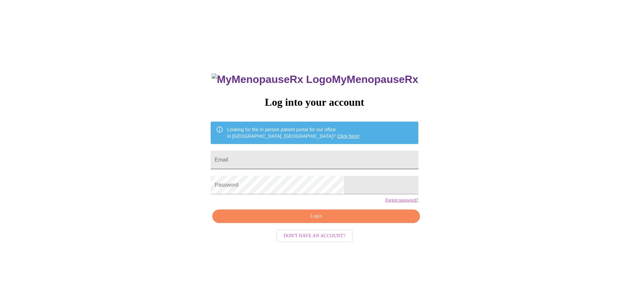
click at [290, 156] on input "Email" at bounding box center [314, 160] width 207 height 18
type input "[EMAIL_ADDRESS][DOMAIN_NAME]"
click at [316, 220] on span "Login" at bounding box center [316, 216] width 192 height 8
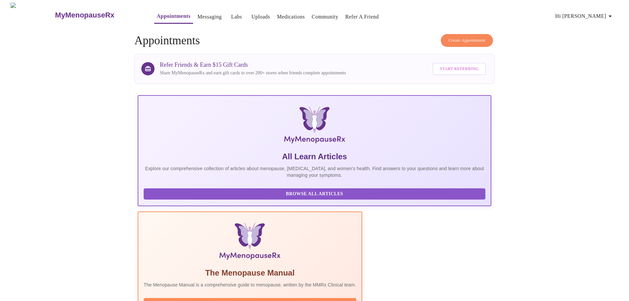
click at [197, 16] on link "Messaging" at bounding box center [209, 16] width 24 height 9
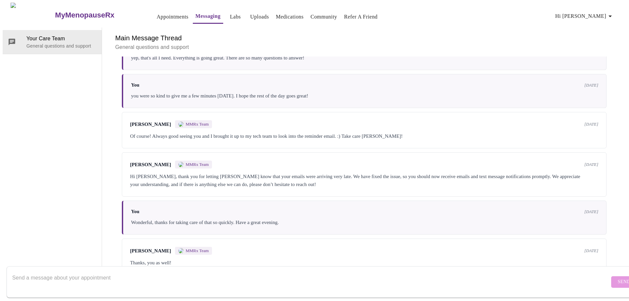
scroll to position [2013, 0]
click at [53, 43] on p "General questions and support" at bounding box center [61, 46] width 70 height 7
click at [224, 27] on div "Main Message Thread General questions and support" at bounding box center [364, 41] width 508 height 29
click at [18, 271] on textarea "Send a message about your appointment" at bounding box center [310, 281] width 597 height 21
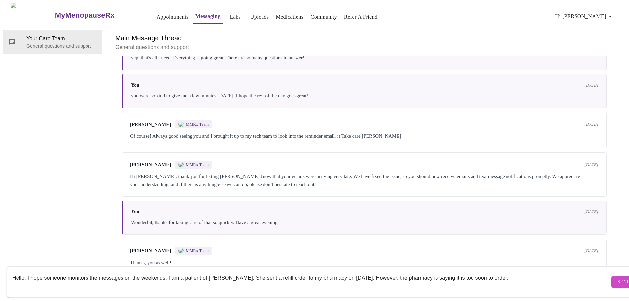
click at [398, 271] on textarea "Hello, I hope someone monitors the messages on the weekends. I am a patient of …" at bounding box center [310, 281] width 597 height 21
click at [432, 271] on textarea "Hello, I hope someone monitors the messages on the weekends. I am a patient of …" at bounding box center [310, 281] width 597 height 21
click at [521, 271] on textarea "Hello, I hope someone monitors the messages on the weekends. I am a patient of …" at bounding box center [310, 281] width 597 height 21
click at [363, 271] on textarea "Hello, I hope someone monitors the messages on the weekends. I am a patient of …" at bounding box center [310, 281] width 597 height 21
click at [590, 272] on textarea "Hello, I hope someone monitors the messages on the weekends. I am a patient of …" at bounding box center [310, 281] width 597 height 21
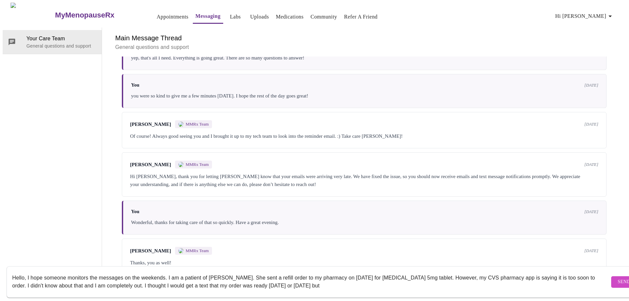
click at [588, 271] on textarea "Hello, I hope someone monitors the messages on the weekends. I am a patient of …" at bounding box center [310, 281] width 597 height 21
click at [405, 281] on textarea "Hello, I hope someone monitors the messages on the weekends. I am a patient of …" at bounding box center [310, 281] width 597 height 21
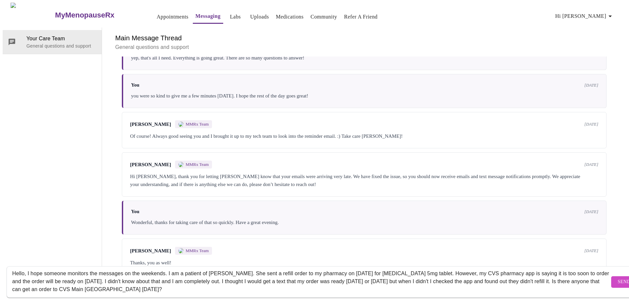
click at [444, 277] on textarea "Hello, I hope someone monitors the messages on the weekends. I am a patient of …" at bounding box center [310, 281] width 597 height 21
type textarea "Hello, I hope someone monitors the messages on the weekends. I am a patient of …"
click at [618, 278] on span "Send" at bounding box center [624, 282] width 13 height 8
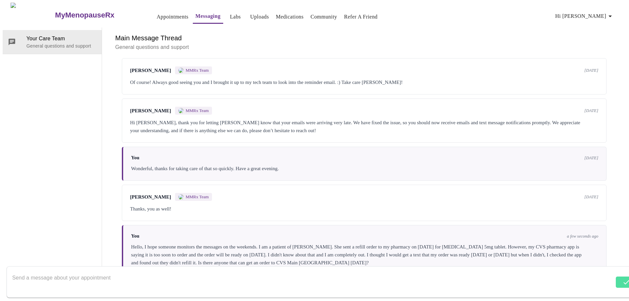
scroll to position [0, 0]
click at [612, 16] on icon "button" at bounding box center [609, 17] width 3 height 2
click at [542, 14] on div at bounding box center [317, 150] width 634 height 301
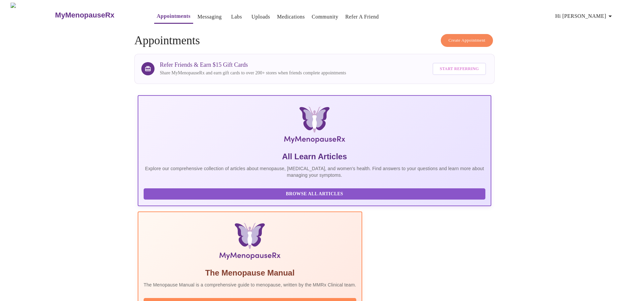
click at [77, 13] on h3 "MyMenopauseRx" at bounding box center [84, 15] width 59 height 9
click at [610, 14] on icon "button" at bounding box center [610, 16] width 8 height 8
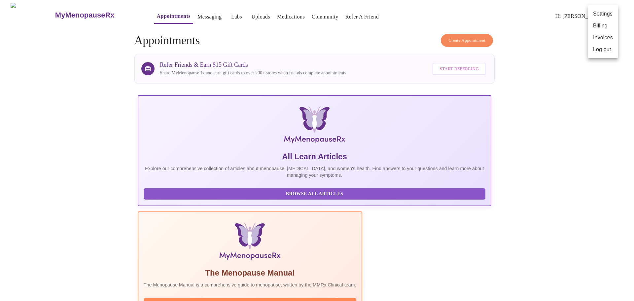
click at [531, 30] on div at bounding box center [317, 150] width 634 height 301
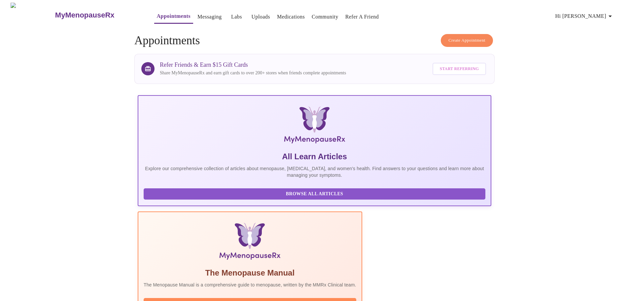
click at [197, 13] on link "Messaging" at bounding box center [209, 16] width 24 height 9
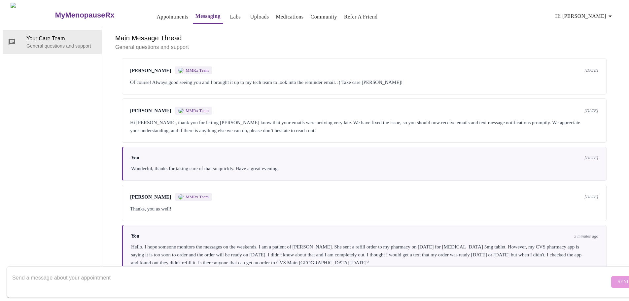
scroll to position [2028, 0]
click at [50, 35] on span "Your Care Team" at bounding box center [61, 39] width 70 height 8
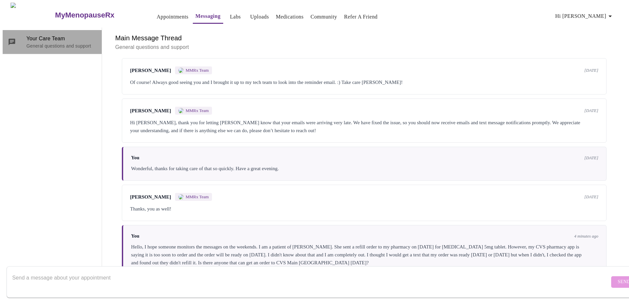
click at [12, 39] on icon at bounding box center [12, 42] width 7 height 7
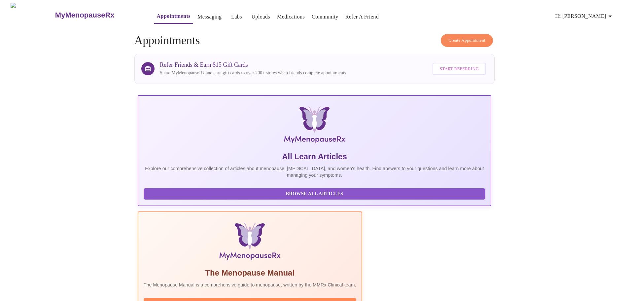
click at [317, 17] on link "Community" at bounding box center [325, 16] width 27 height 9
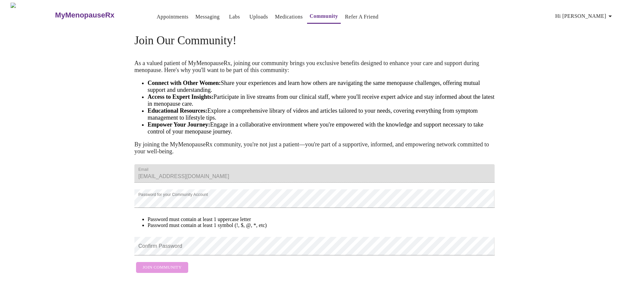
click at [229, 15] on link "Labs" at bounding box center [234, 16] width 11 height 9
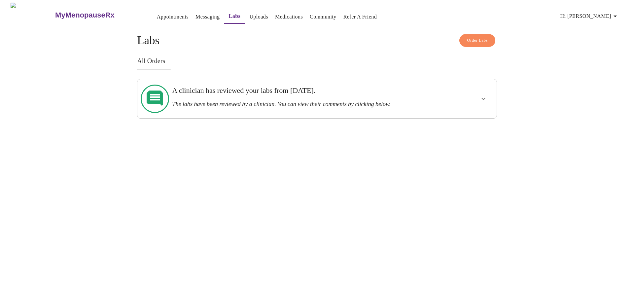
click at [68, 13] on h3 "MyMenopauseRx" at bounding box center [84, 15] width 59 height 9
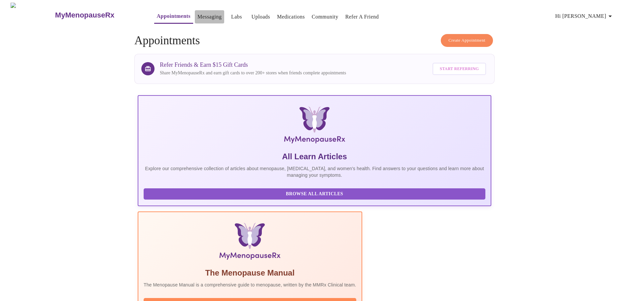
click at [197, 15] on link "Messaging" at bounding box center [209, 16] width 24 height 9
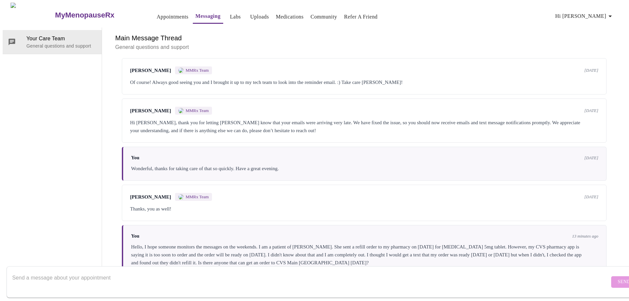
scroll to position [2028, 0]
